Goal: Task Accomplishment & Management: Use online tool/utility

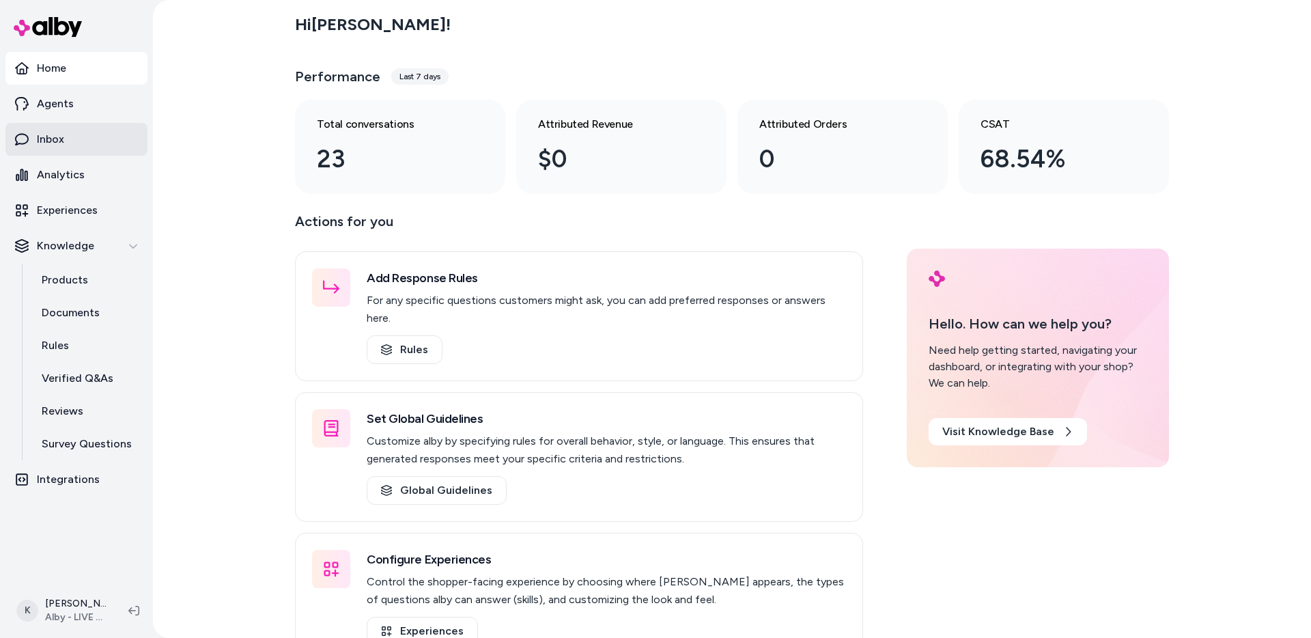
click at [89, 145] on link "Inbox" at bounding box center [76, 139] width 142 height 33
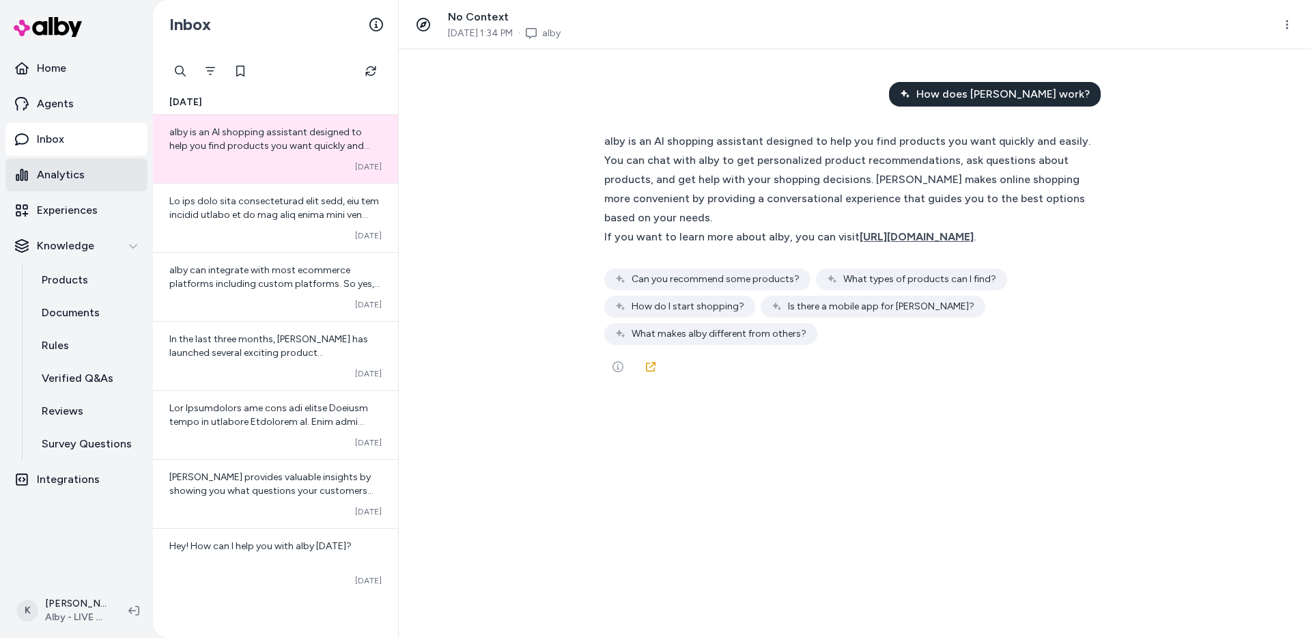
click at [86, 181] on link "Analytics" at bounding box center [76, 174] width 142 height 33
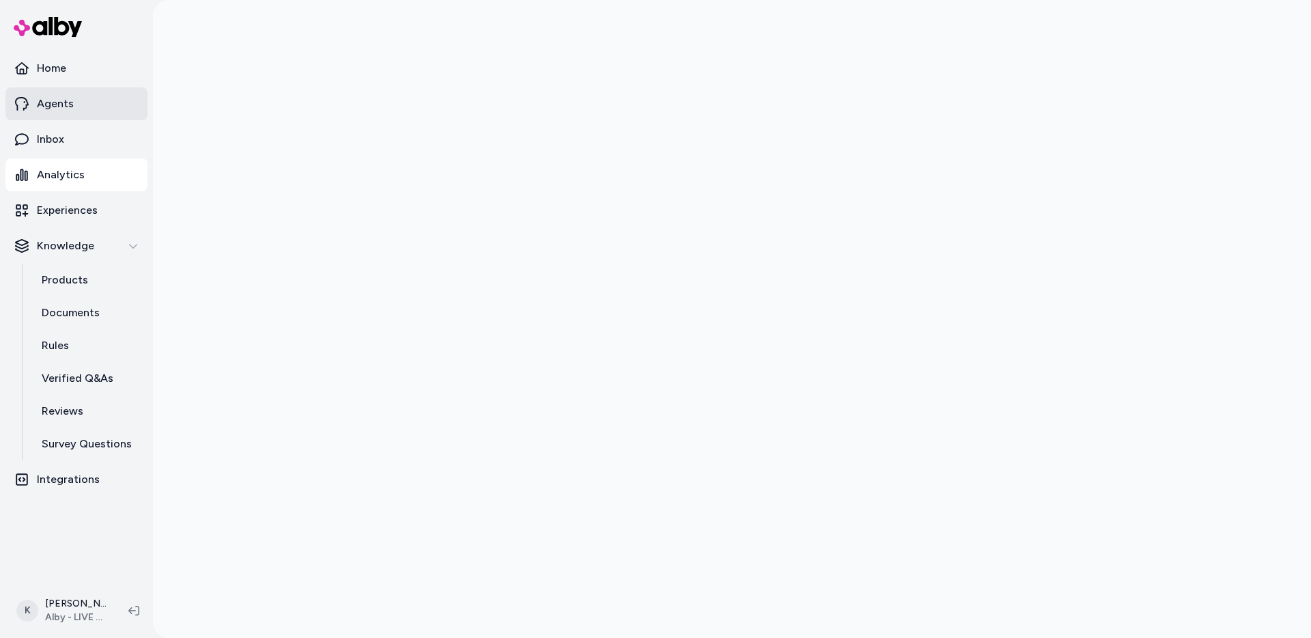
click at [74, 98] on link "Agents" at bounding box center [76, 103] width 142 height 33
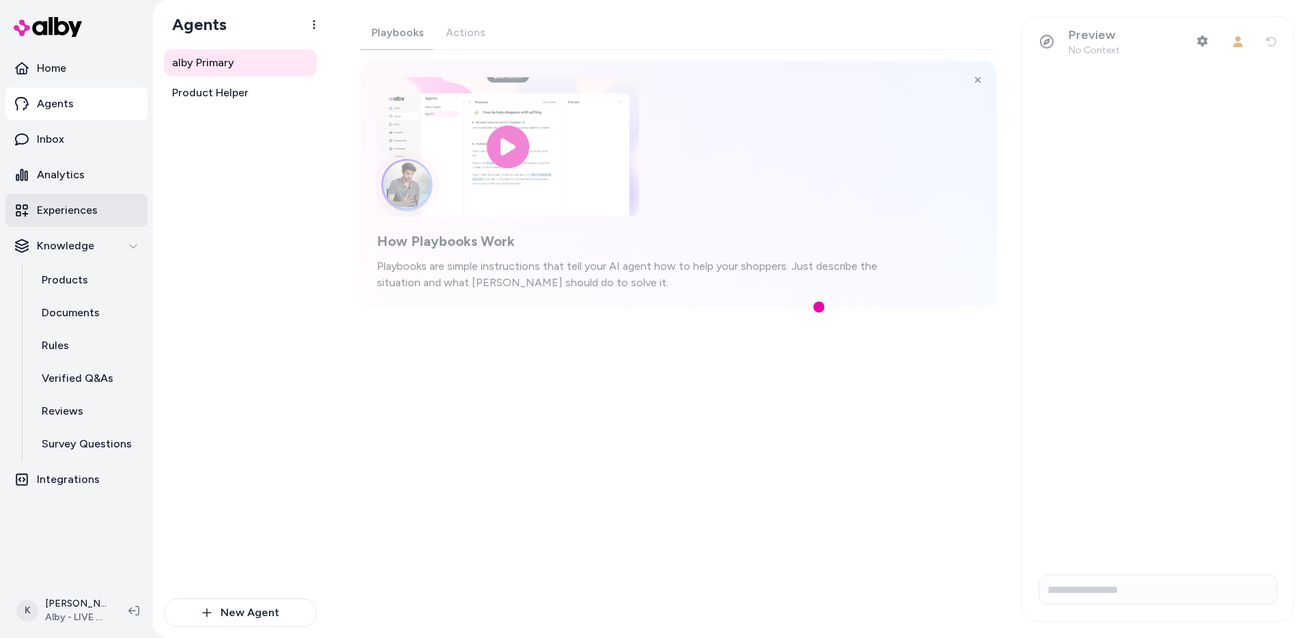
click at [85, 212] on p "Experiences" at bounding box center [67, 210] width 61 height 16
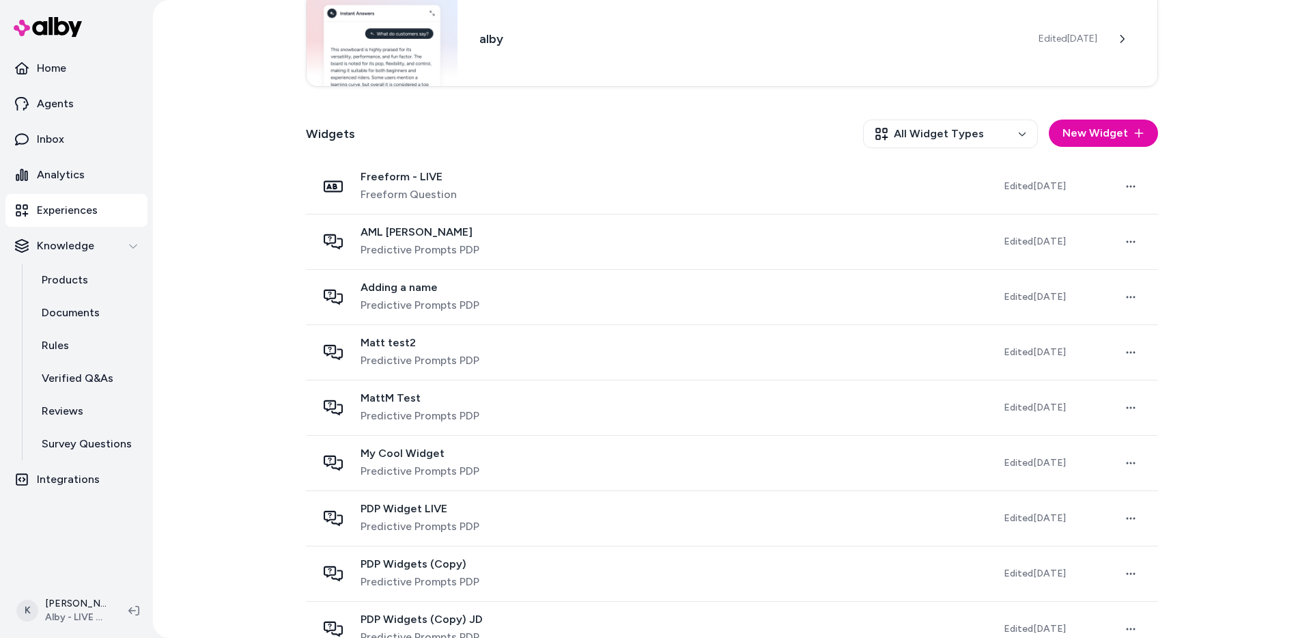
scroll to position [309, 0]
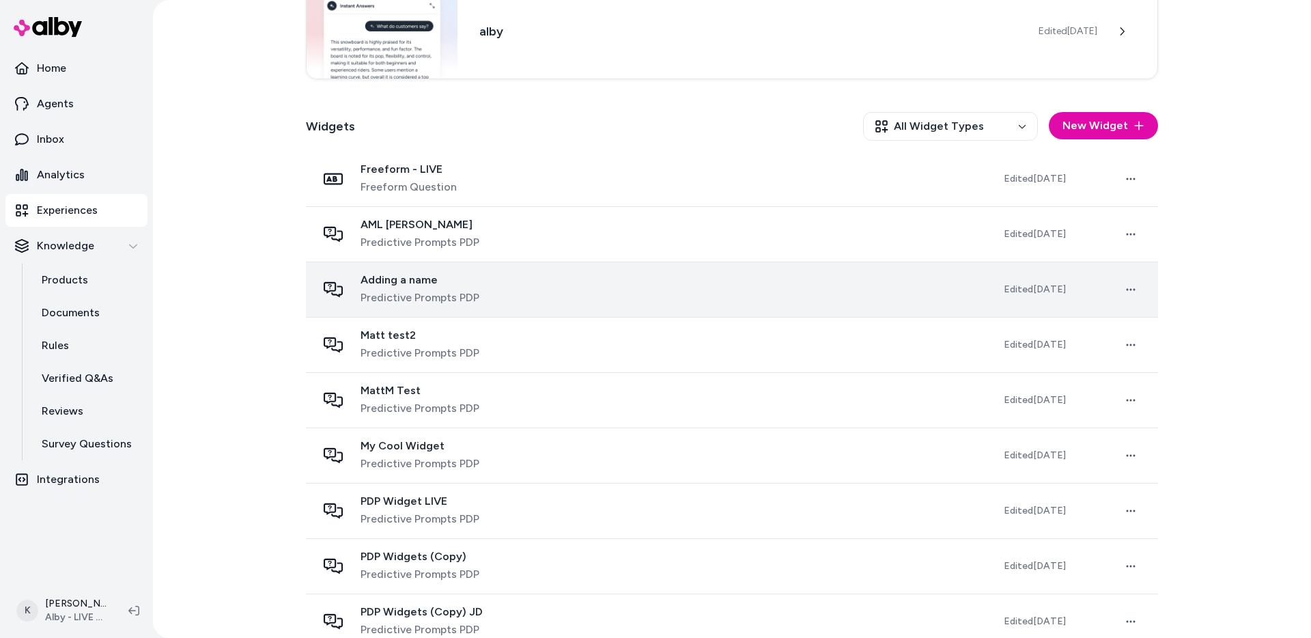
click at [510, 289] on div "Adding a name Predictive Prompts PDP" at bounding box center [649, 289] width 665 height 33
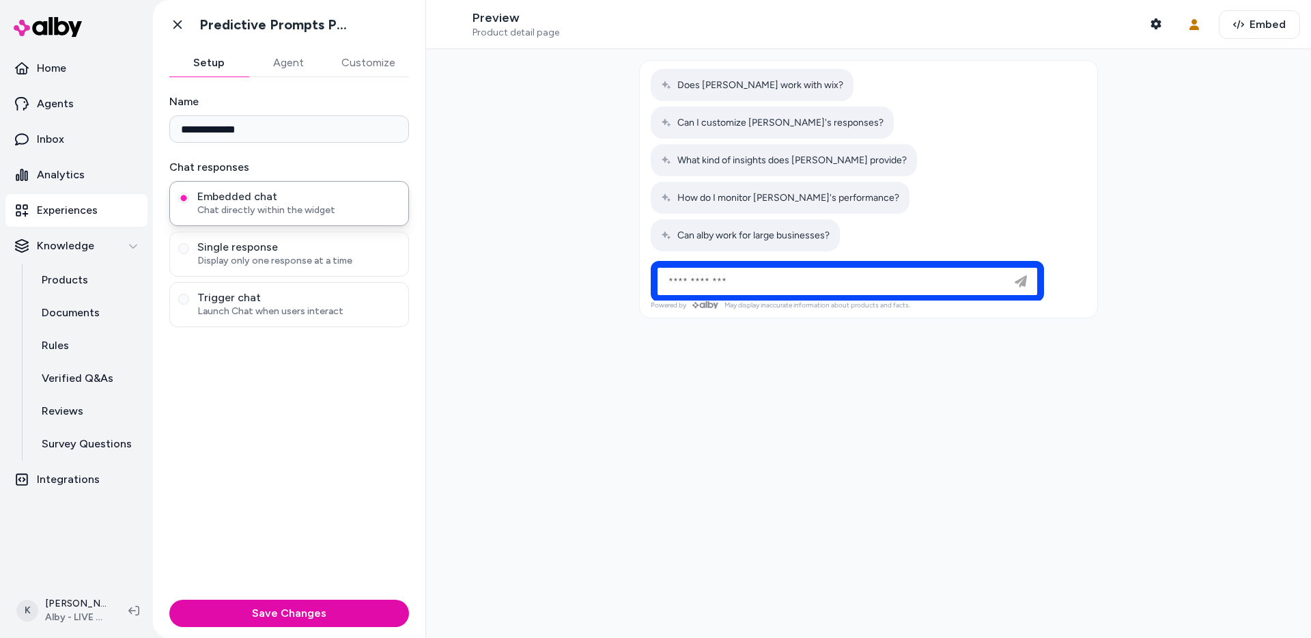
click at [690, 261] on div "Ask the Genie" at bounding box center [847, 281] width 393 height 41
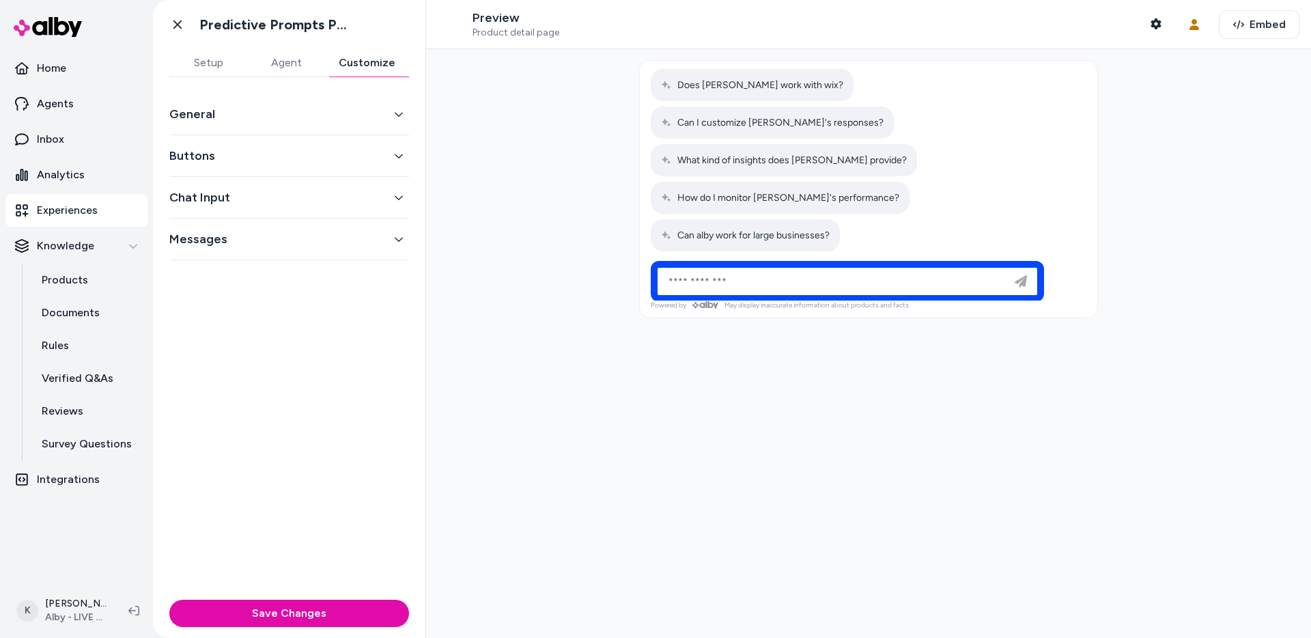
click at [368, 64] on button "Customize" at bounding box center [367, 62] width 84 height 27
click at [333, 131] on div "General" at bounding box center [289, 115] width 240 height 42
click at [333, 128] on div "General" at bounding box center [289, 115] width 240 height 42
click at [339, 120] on button "General" at bounding box center [289, 113] width 240 height 19
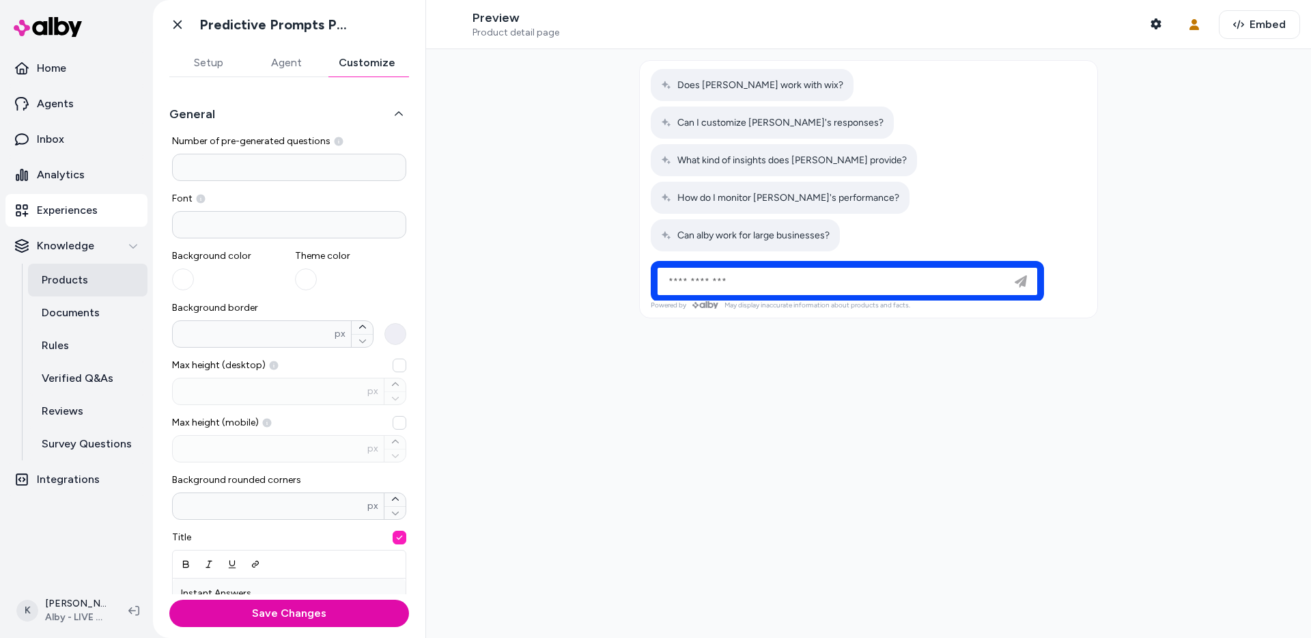
click at [82, 269] on link "Products" at bounding box center [87, 280] width 119 height 33
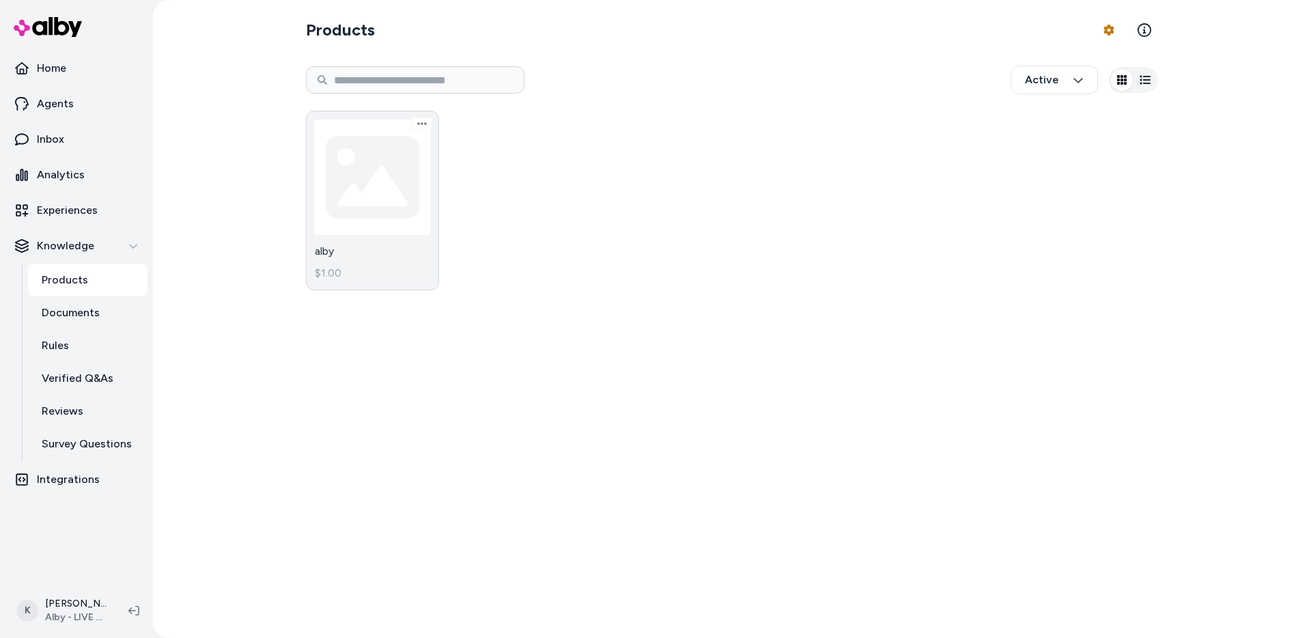
click at [390, 210] on link "alby $1.00" at bounding box center [372, 201] width 133 height 180
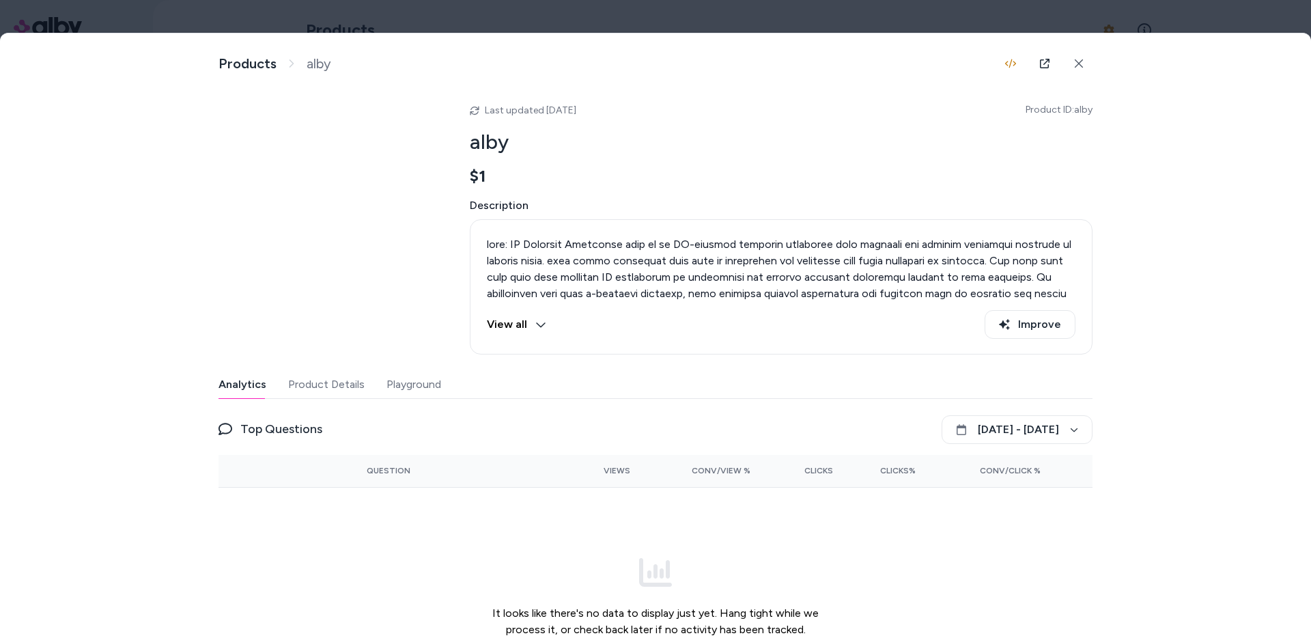
click at [358, 388] on button "Product Details" at bounding box center [326, 384] width 76 height 27
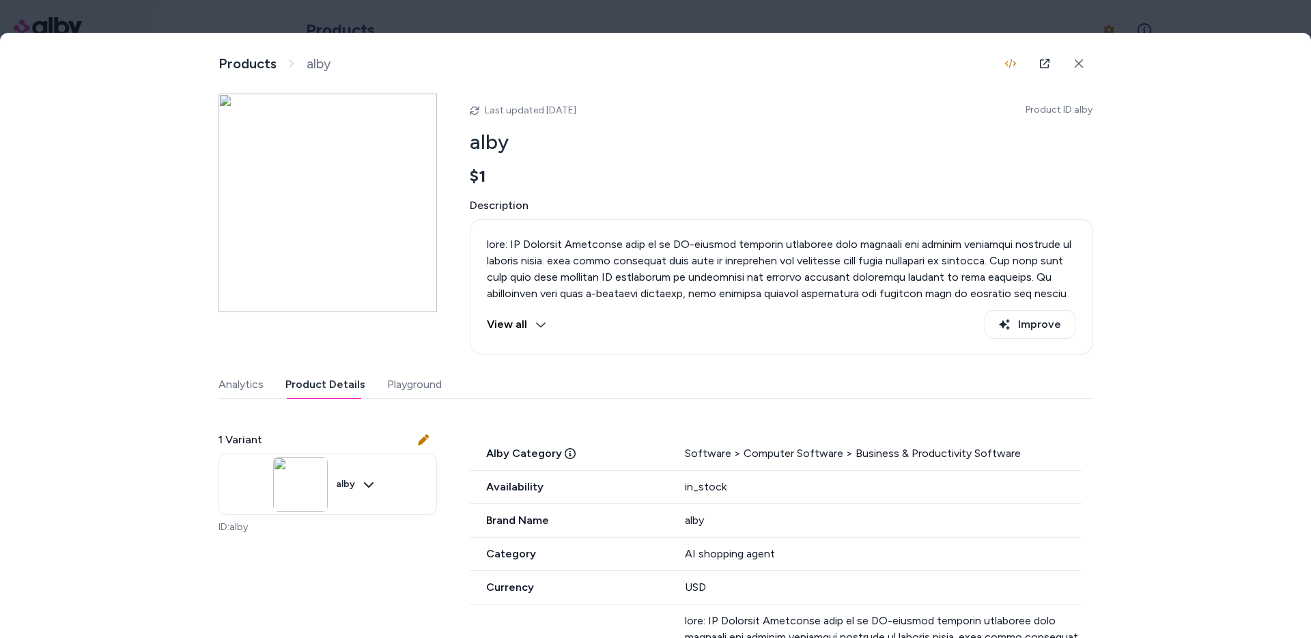
click at [419, 388] on button "Playground" at bounding box center [414, 384] width 55 height 27
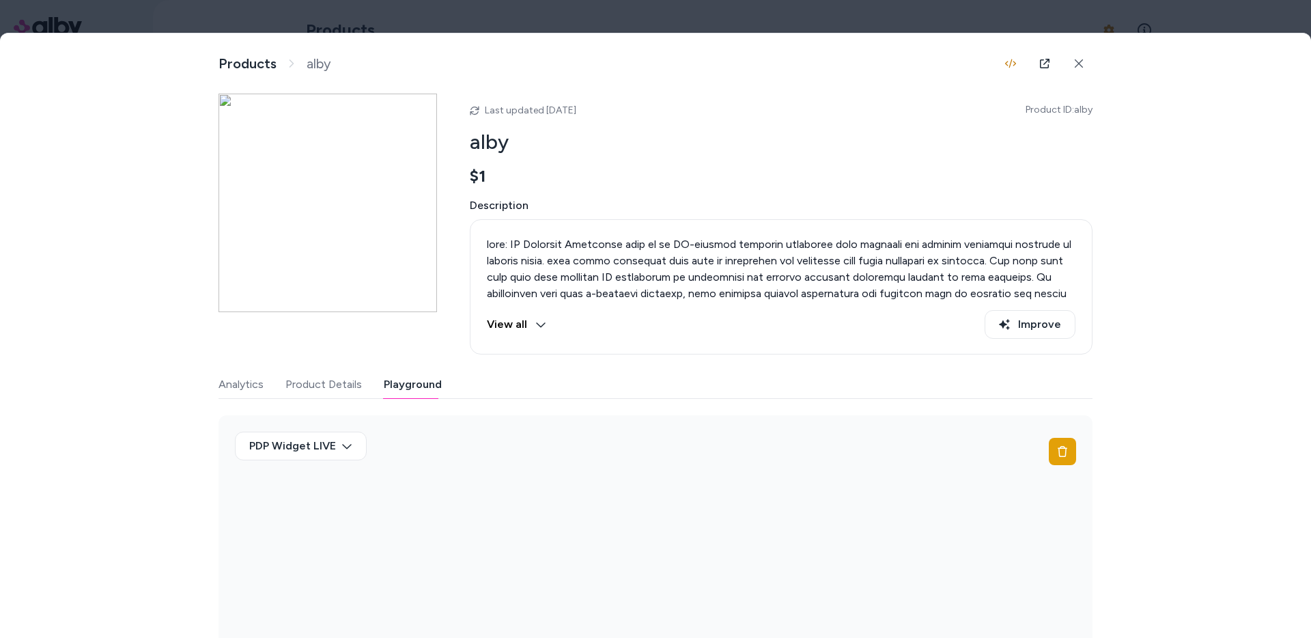
scroll to position [40, 0]
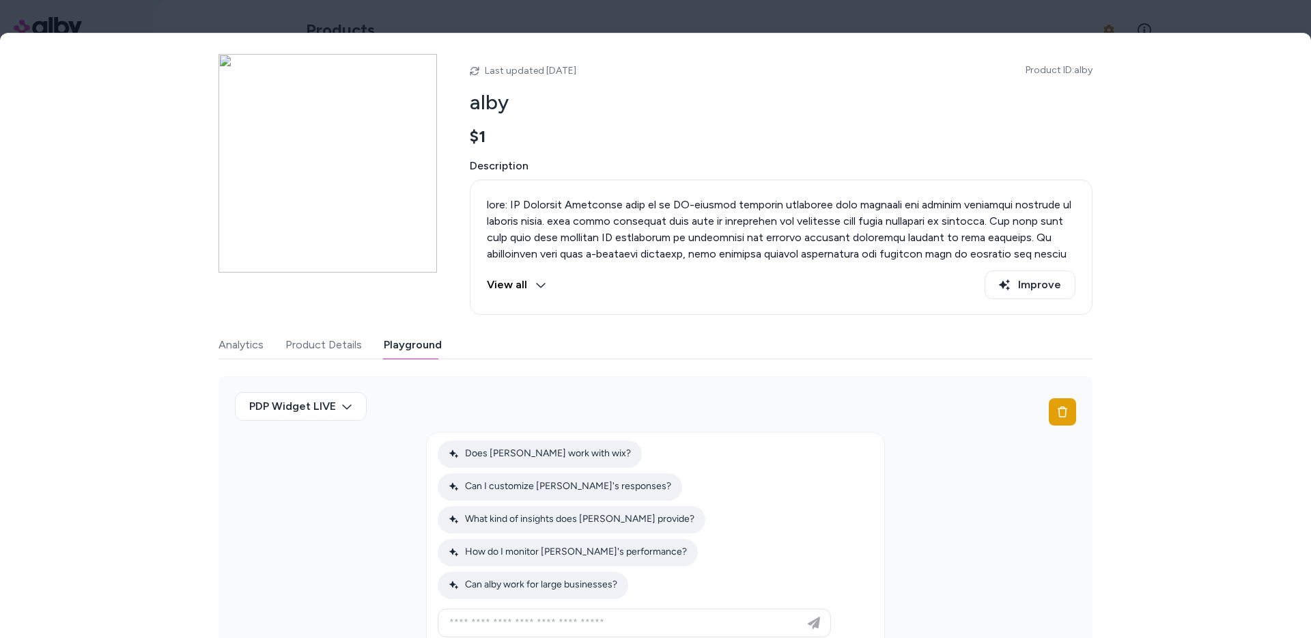
click at [1250, 25] on div at bounding box center [655, 319] width 1311 height 638
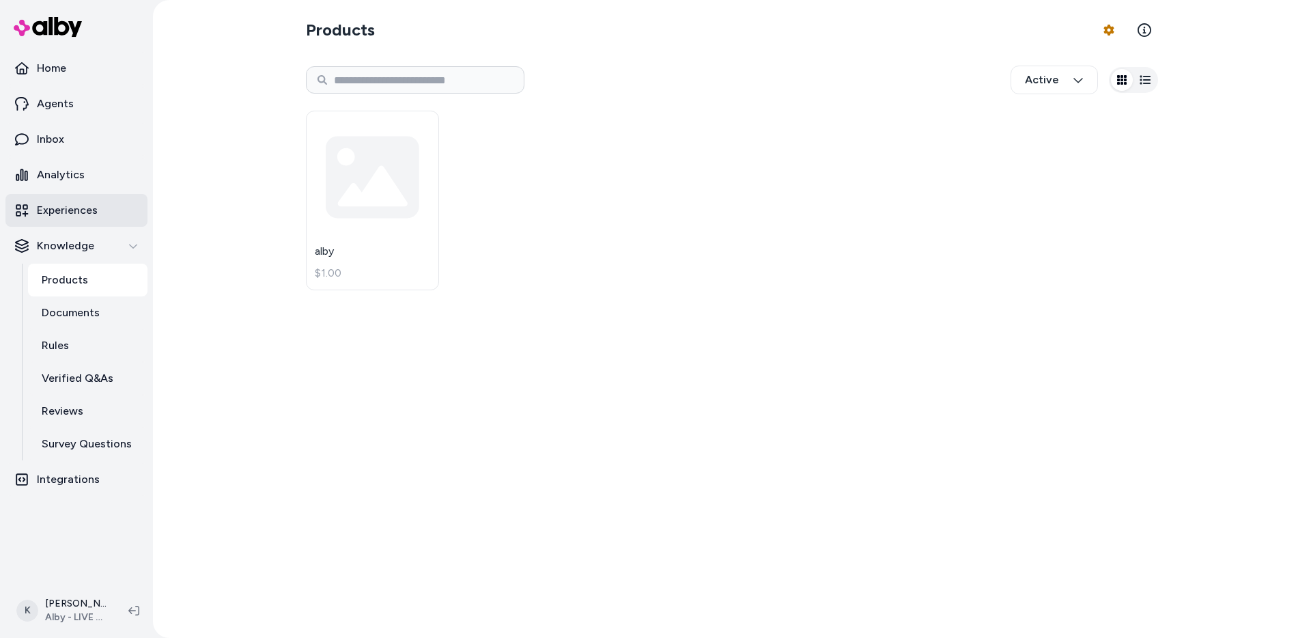
click at [110, 204] on link "Experiences" at bounding box center [76, 210] width 142 height 33
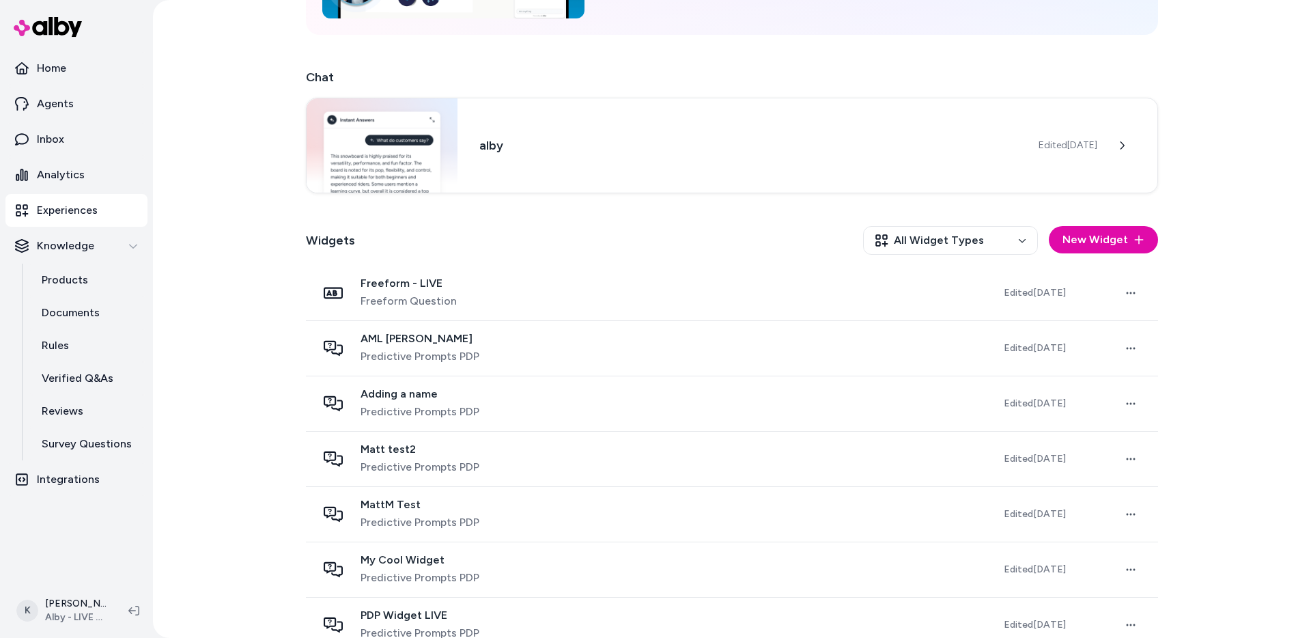
scroll to position [203, 0]
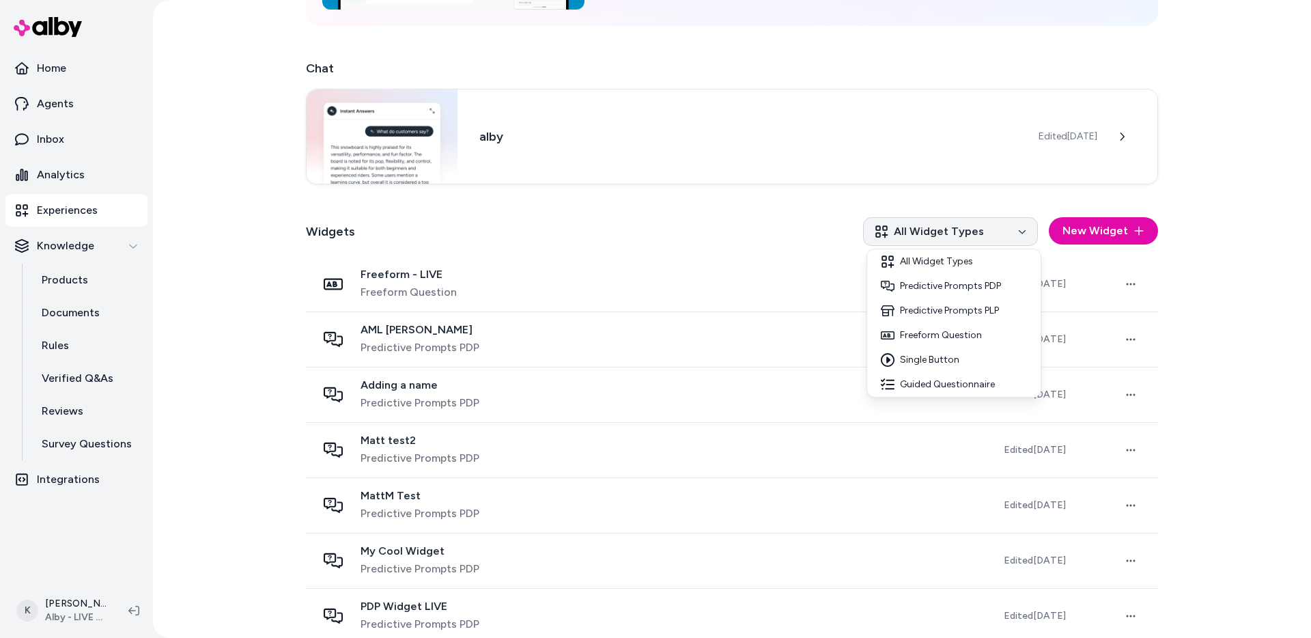
click at [968, 243] on html "Home Agents Inbox Analytics Experiences Knowledge Products Documents Rules Veri…" at bounding box center [655, 319] width 1311 height 638
click at [1098, 227] on html "Home Agents Inbox Analytics Experiences Knowledge Products Documents Rules Veri…" at bounding box center [655, 319] width 1311 height 638
click at [1098, 227] on button "New Widget" at bounding box center [1103, 230] width 109 height 27
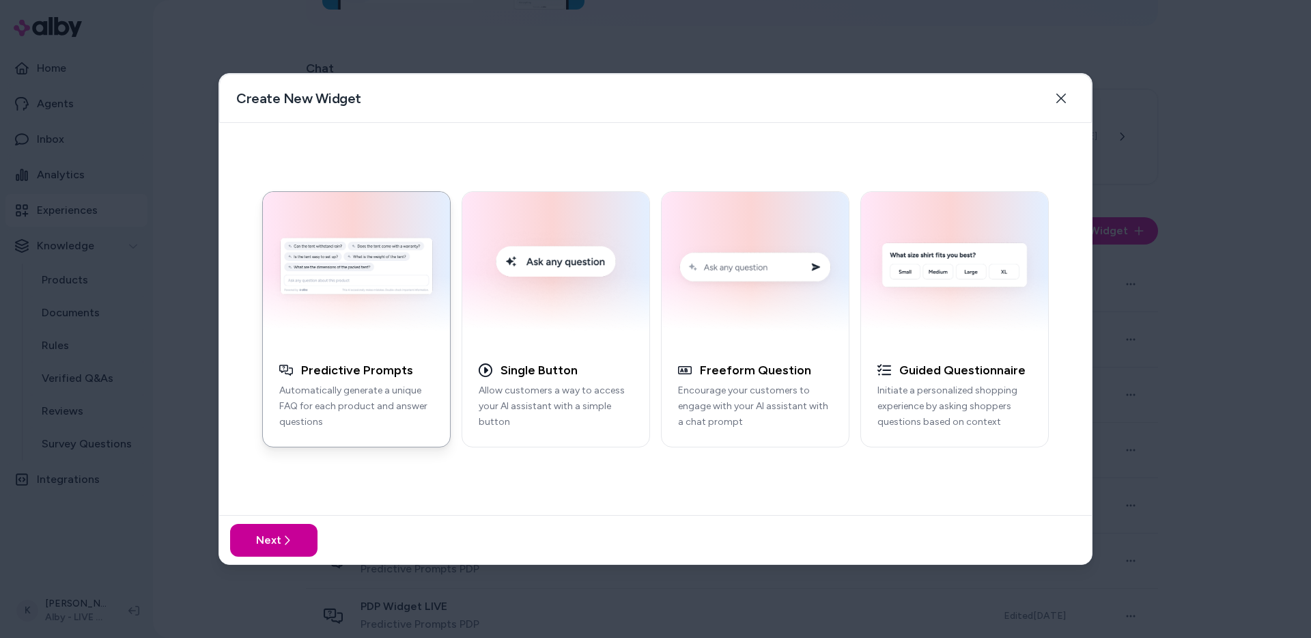
click at [263, 539] on button "Next" at bounding box center [273, 540] width 87 height 33
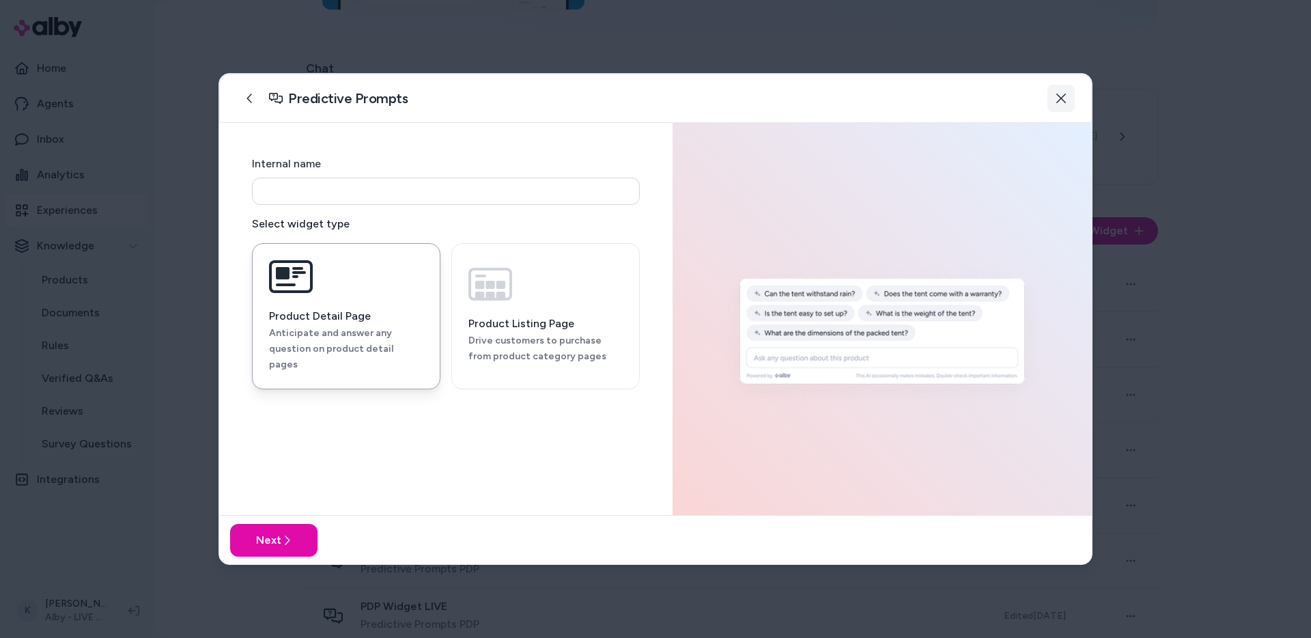
click at [1065, 96] on icon "button" at bounding box center [1061, 98] width 11 height 11
click at [1065, 96] on div "Predictive Prompts Close" at bounding box center [655, 98] width 873 height 49
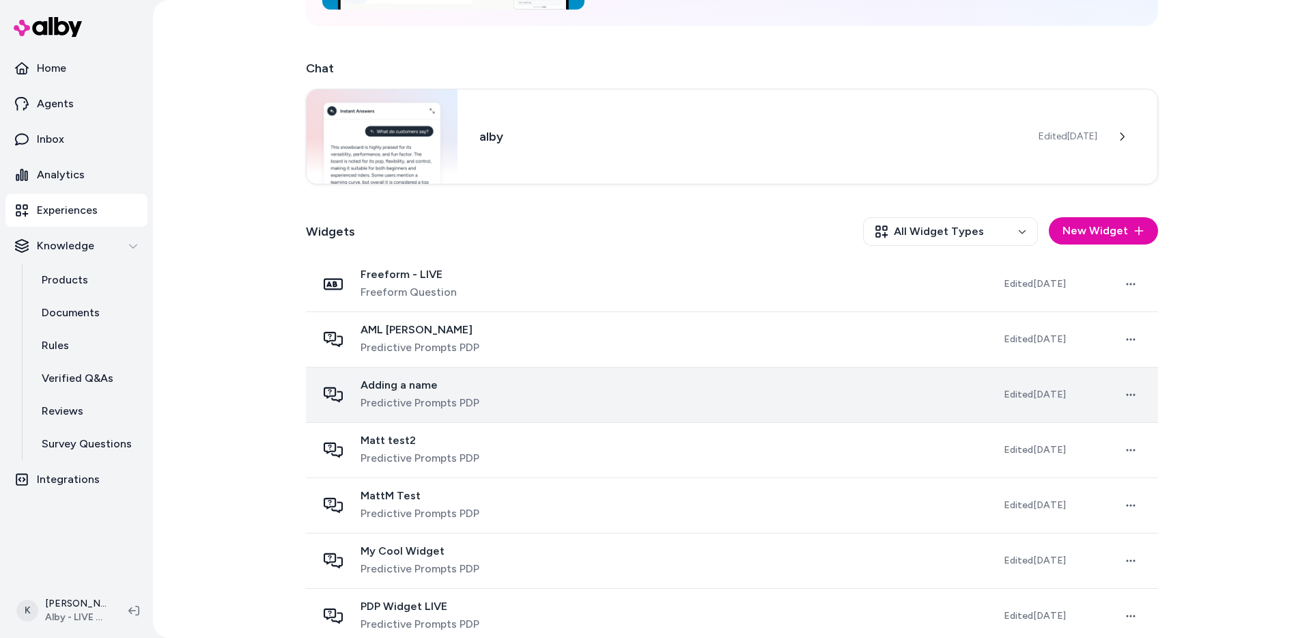
click at [505, 385] on div "Adding a name Predictive Prompts PDP" at bounding box center [649, 394] width 665 height 33
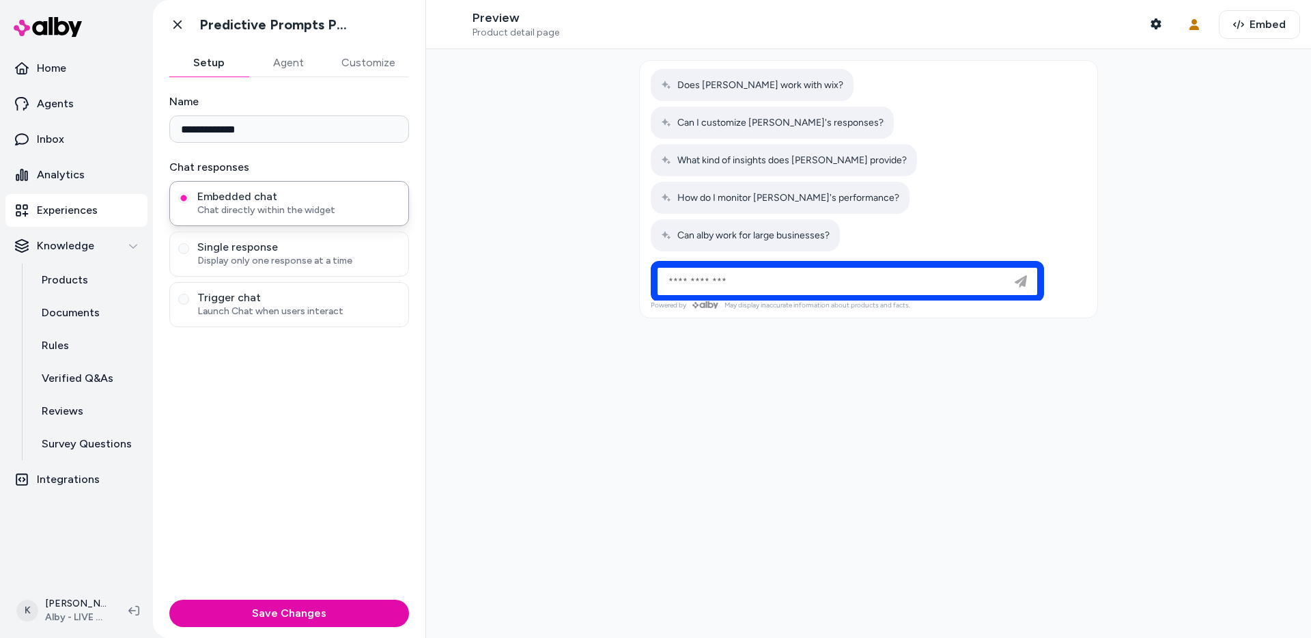
click at [297, 55] on button "Agent" at bounding box center [288, 62] width 79 height 27
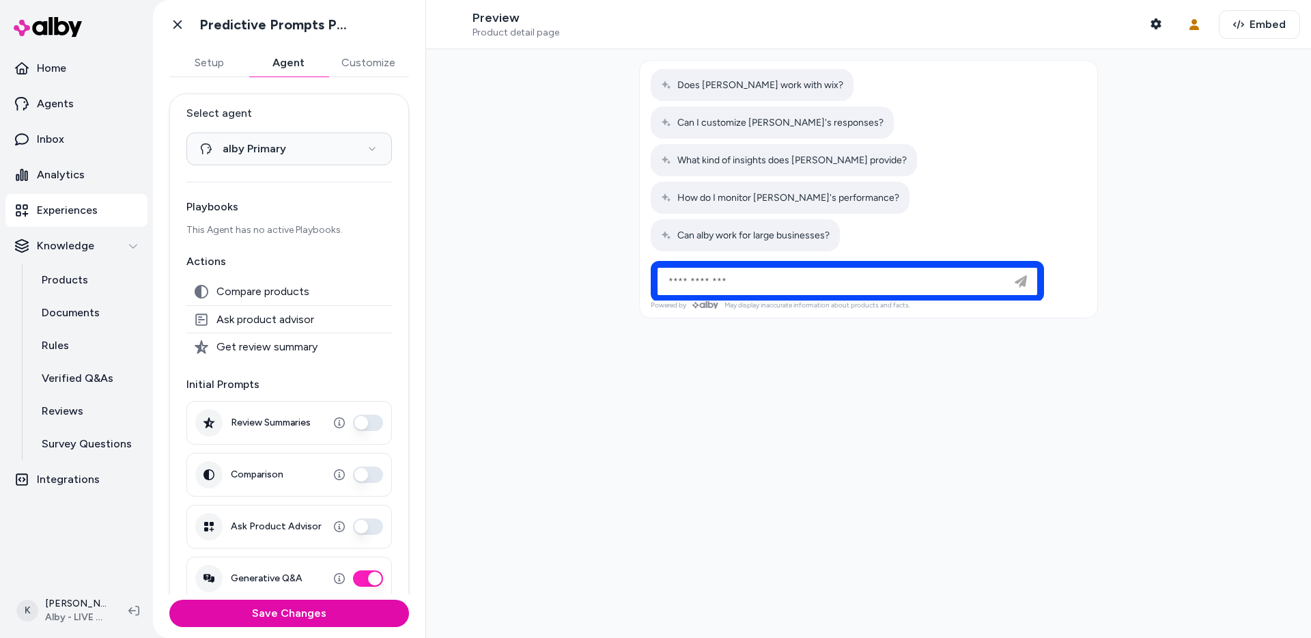
click at [214, 67] on button "Setup" at bounding box center [208, 62] width 79 height 27
click at [283, 70] on button "Agent" at bounding box center [288, 62] width 79 height 27
click at [1276, 25] on span "Embed" at bounding box center [1268, 24] width 36 height 16
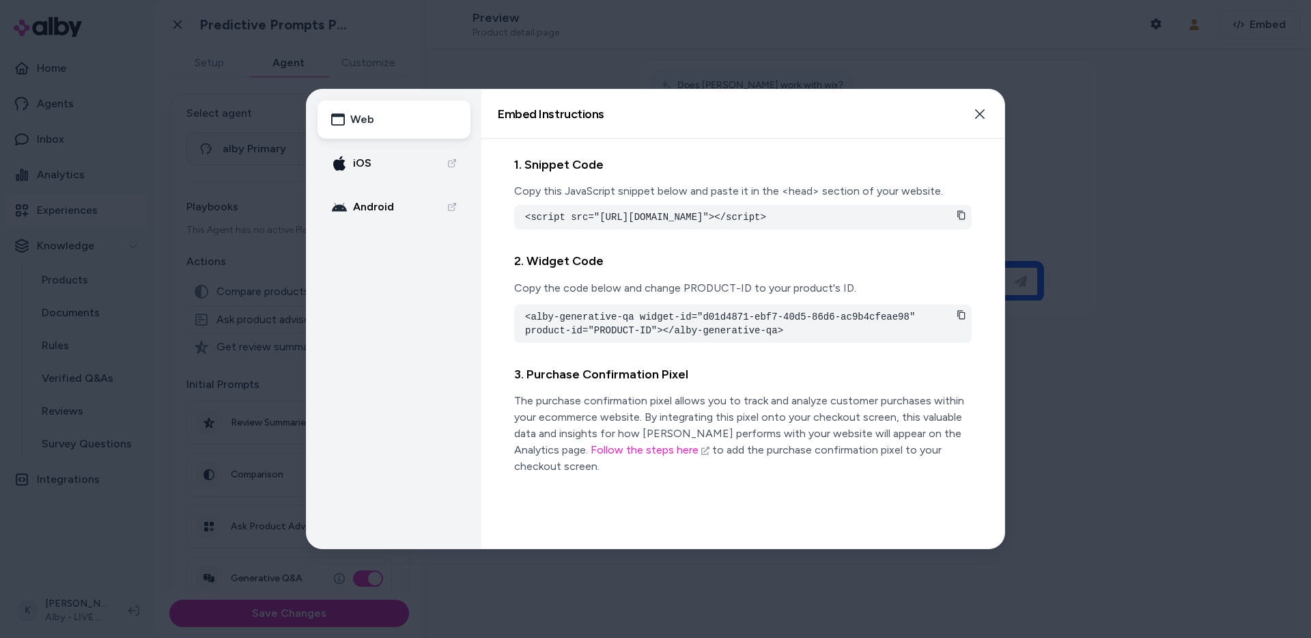
click at [393, 151] on link "iOS" at bounding box center [394, 163] width 153 height 38
click at [973, 120] on button "Close" at bounding box center [979, 113] width 27 height 27
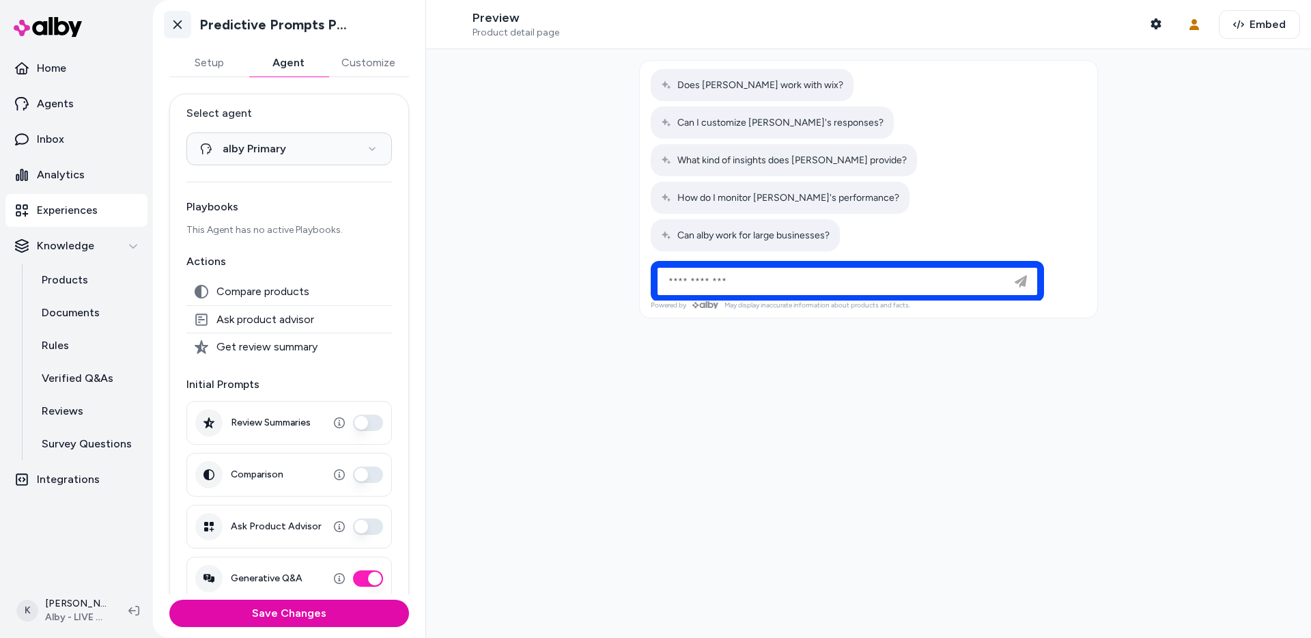
click at [178, 29] on icon at bounding box center [178, 25] width 14 height 14
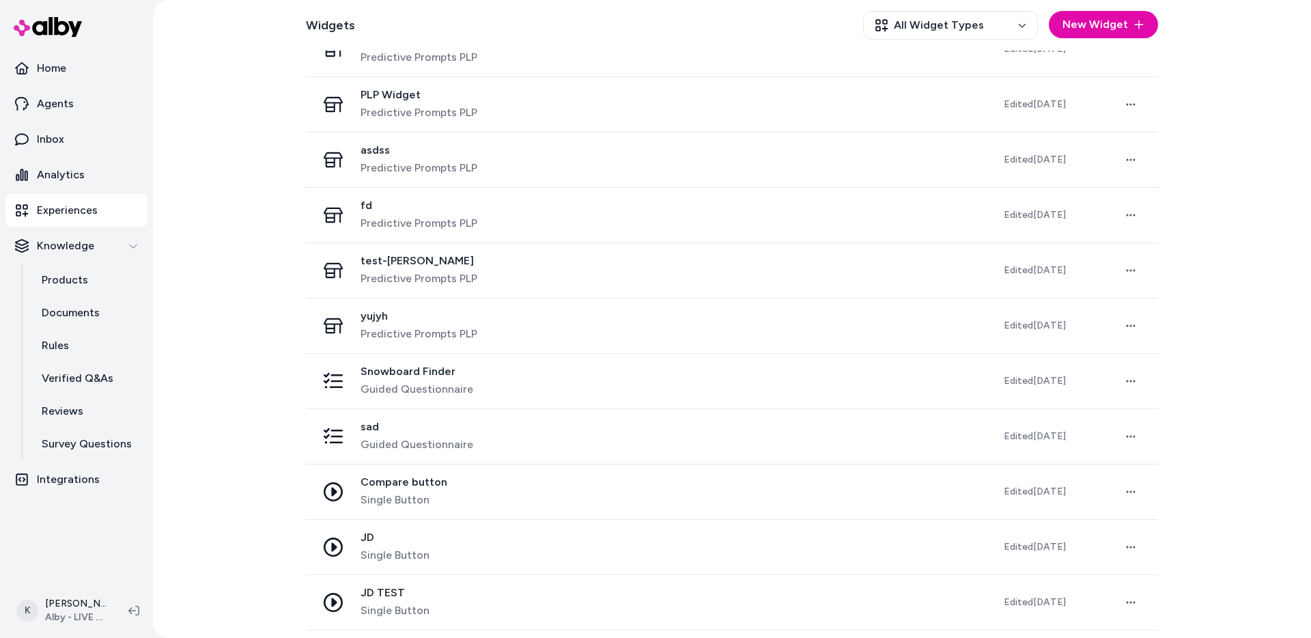
scroll to position [1950, 0]
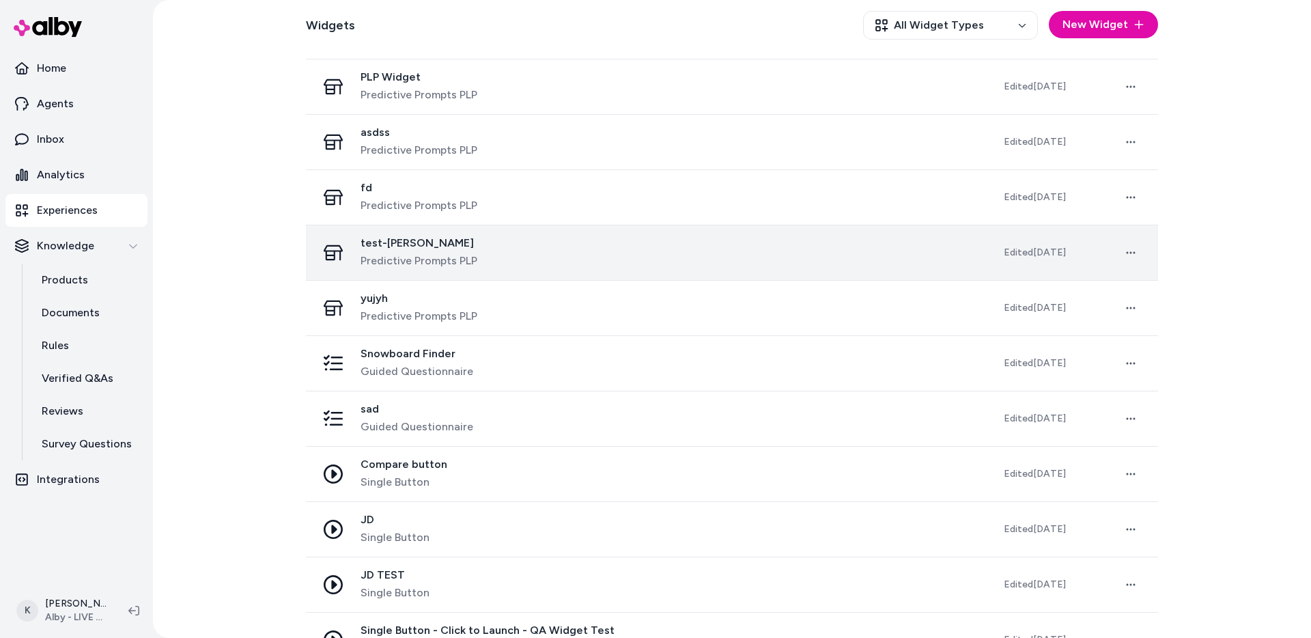
click at [528, 256] on div "test-[PERSON_NAME] Predictive Prompts PLP" at bounding box center [649, 252] width 665 height 33
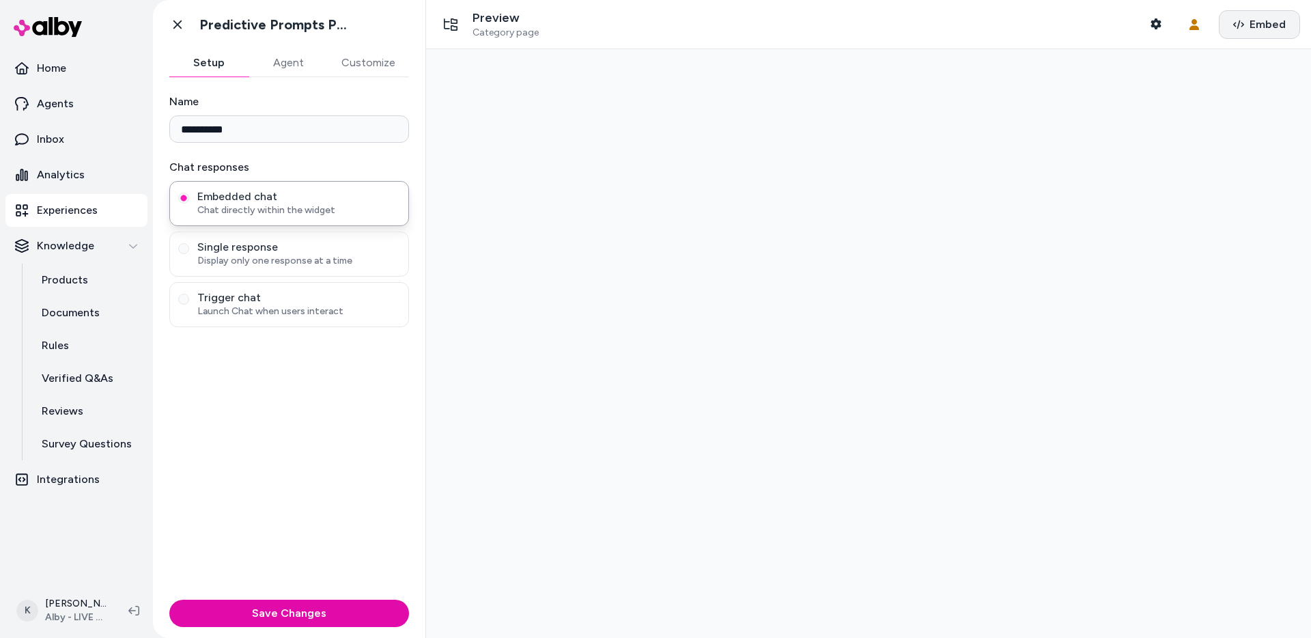
click at [1280, 22] on span "Embed" at bounding box center [1268, 24] width 36 height 16
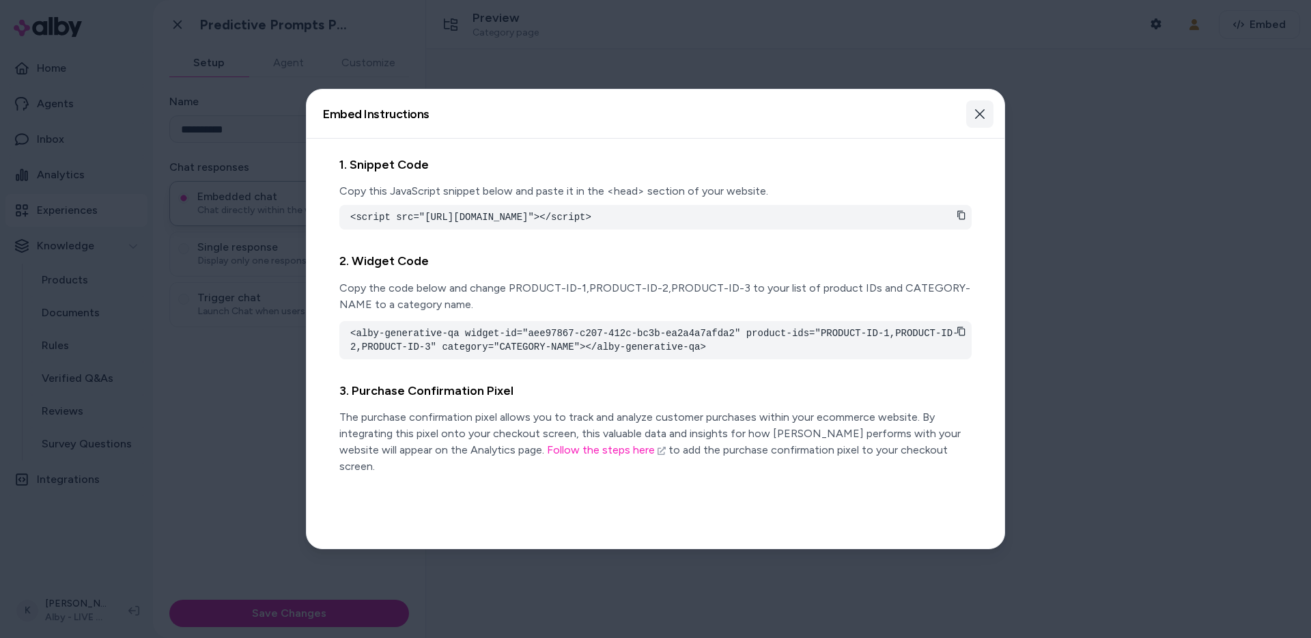
click at [980, 111] on icon "button" at bounding box center [979, 114] width 11 height 11
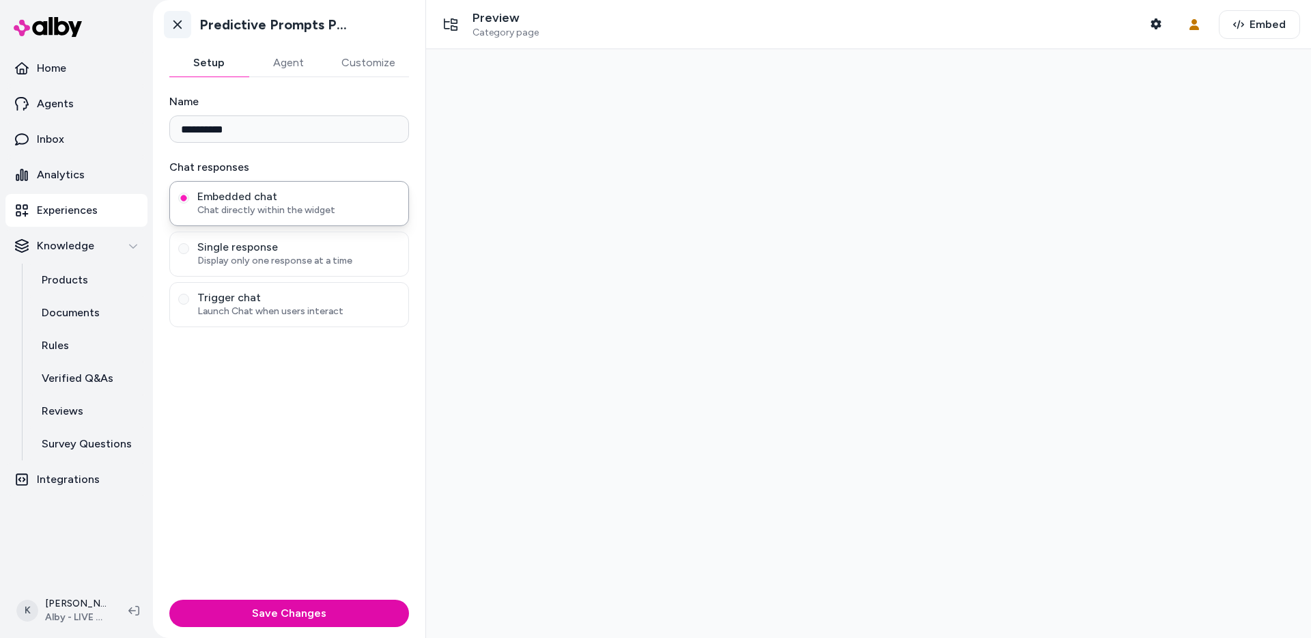
click at [179, 25] on icon at bounding box center [177, 24] width 8 height 9
